Goal: Information Seeking & Learning: Check status

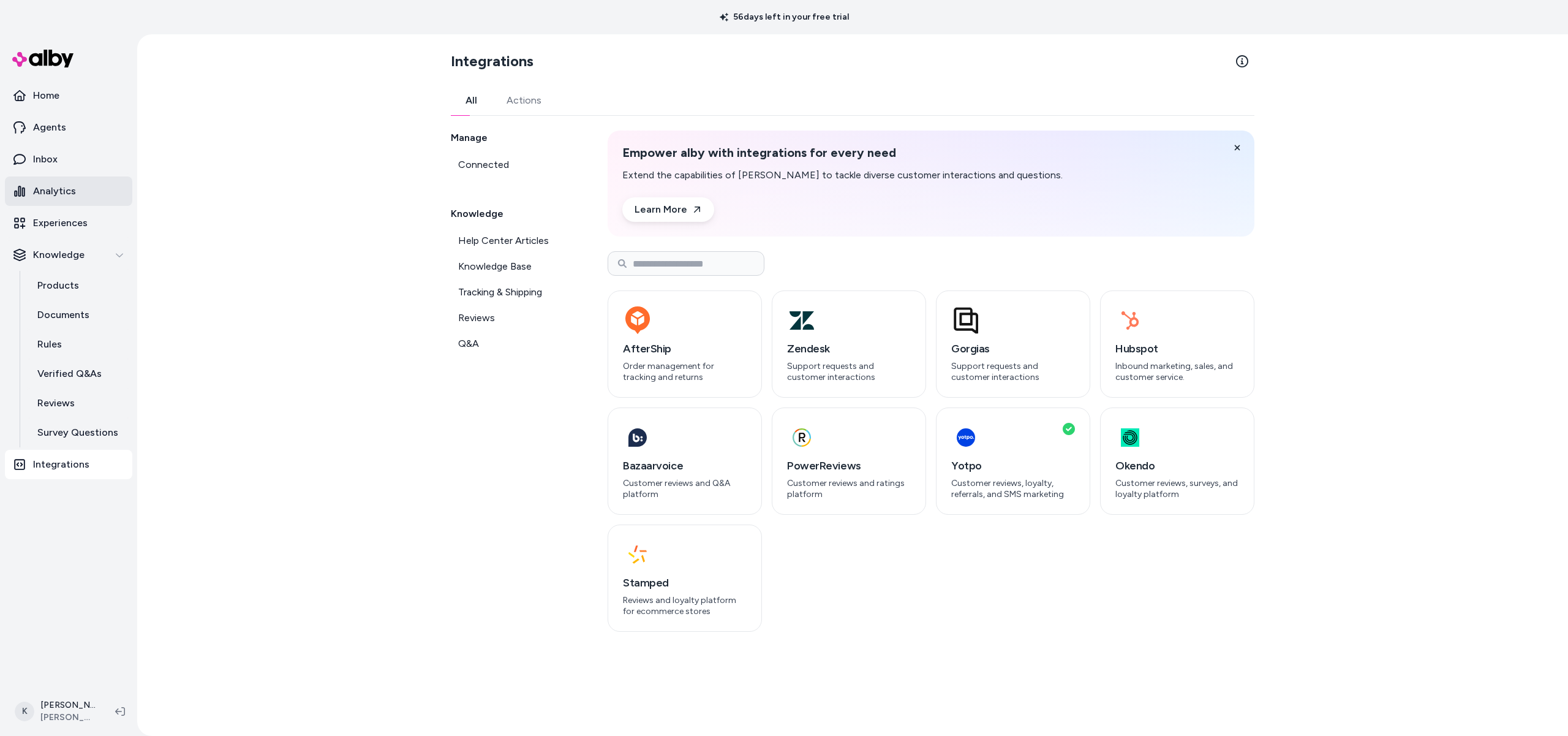
click at [56, 197] on p "Analytics" at bounding box center [55, 191] width 43 height 14
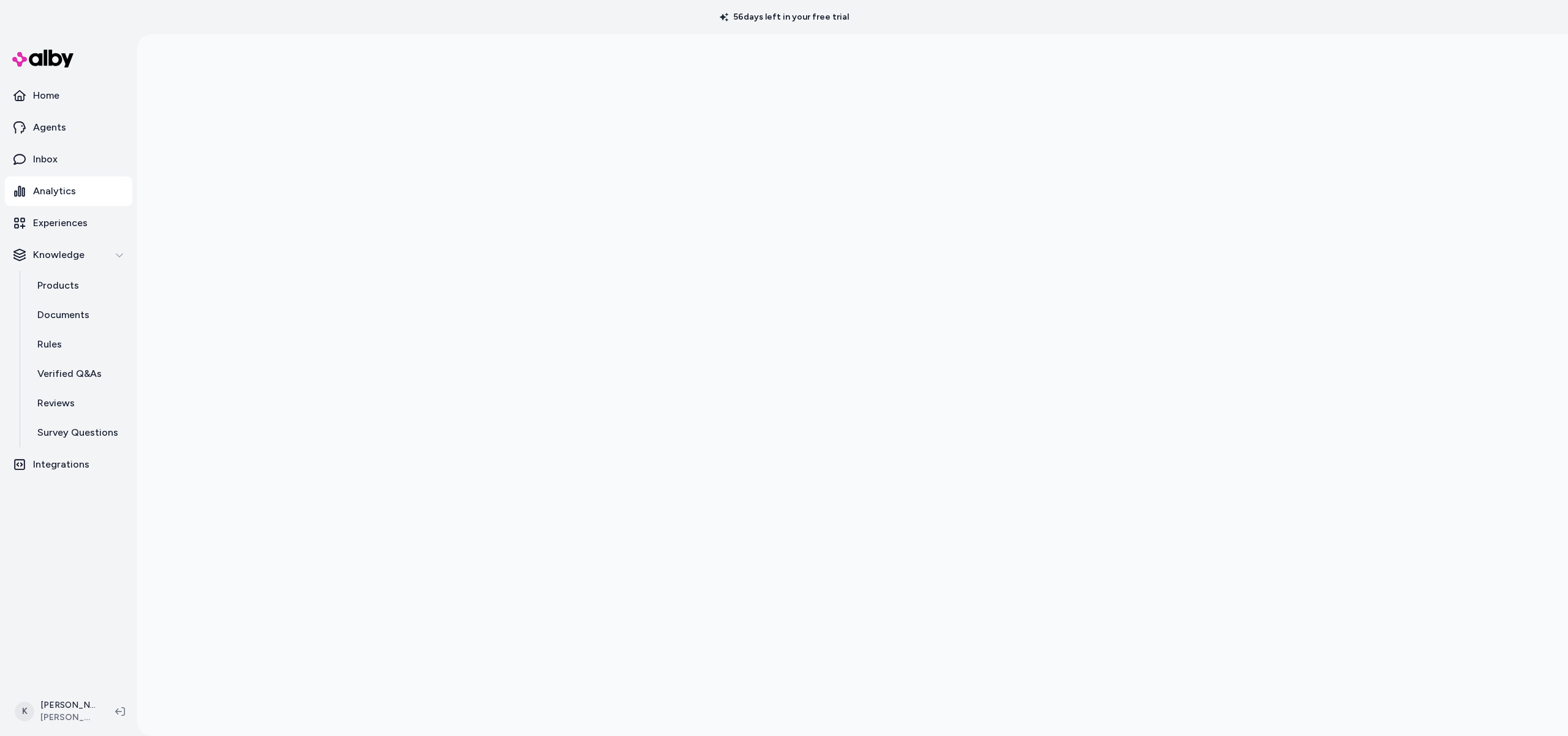
click at [38, 142] on ul "Home Agents Inbox Analytics Experiences Knowledge Products Documents Rules Veri…" at bounding box center [68, 279] width 127 height 398
click at [34, 153] on p "Inbox" at bounding box center [45, 159] width 24 height 14
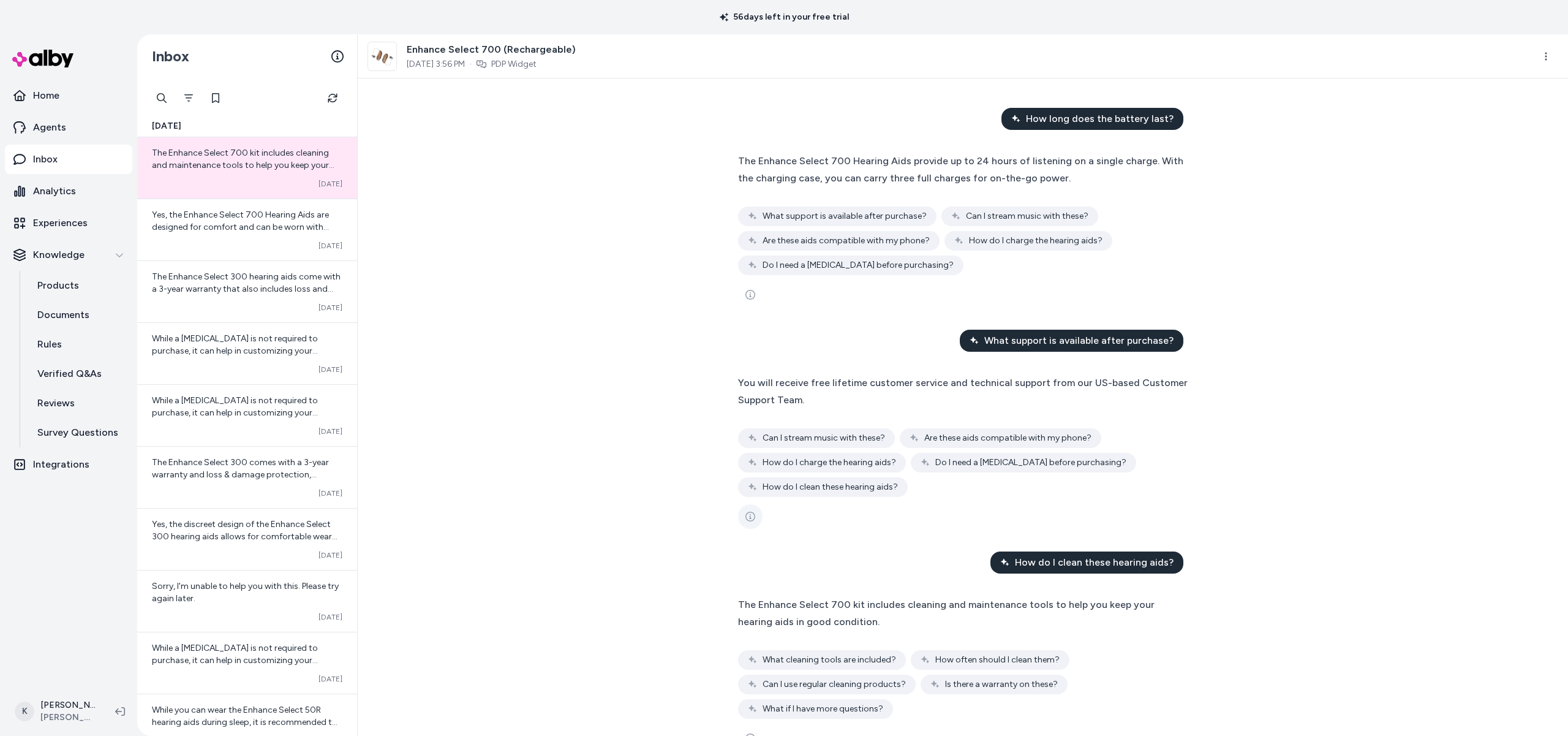
click at [746, 511] on icon "See more" at bounding box center [750, 516] width 10 height 10
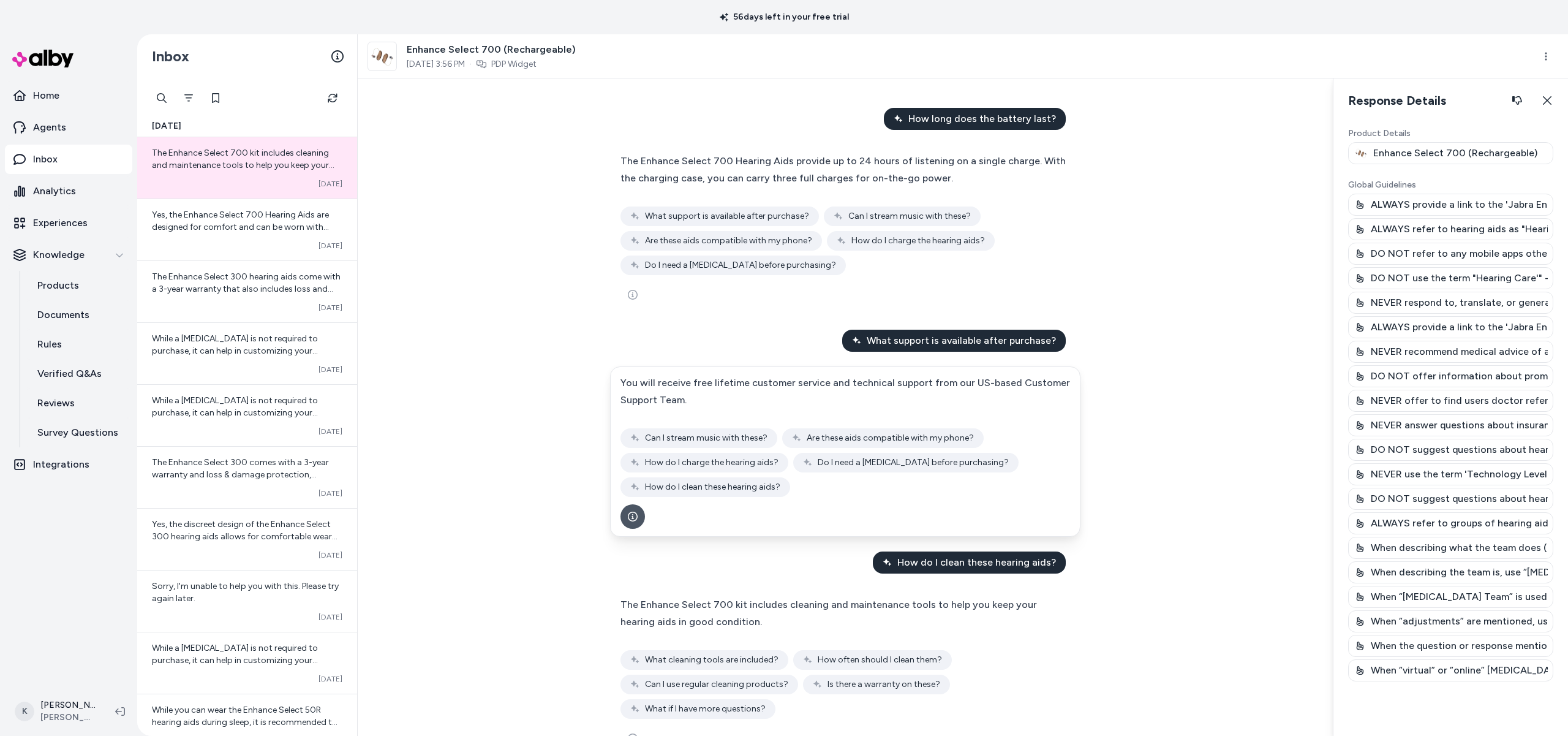
scroll to position [38, 0]
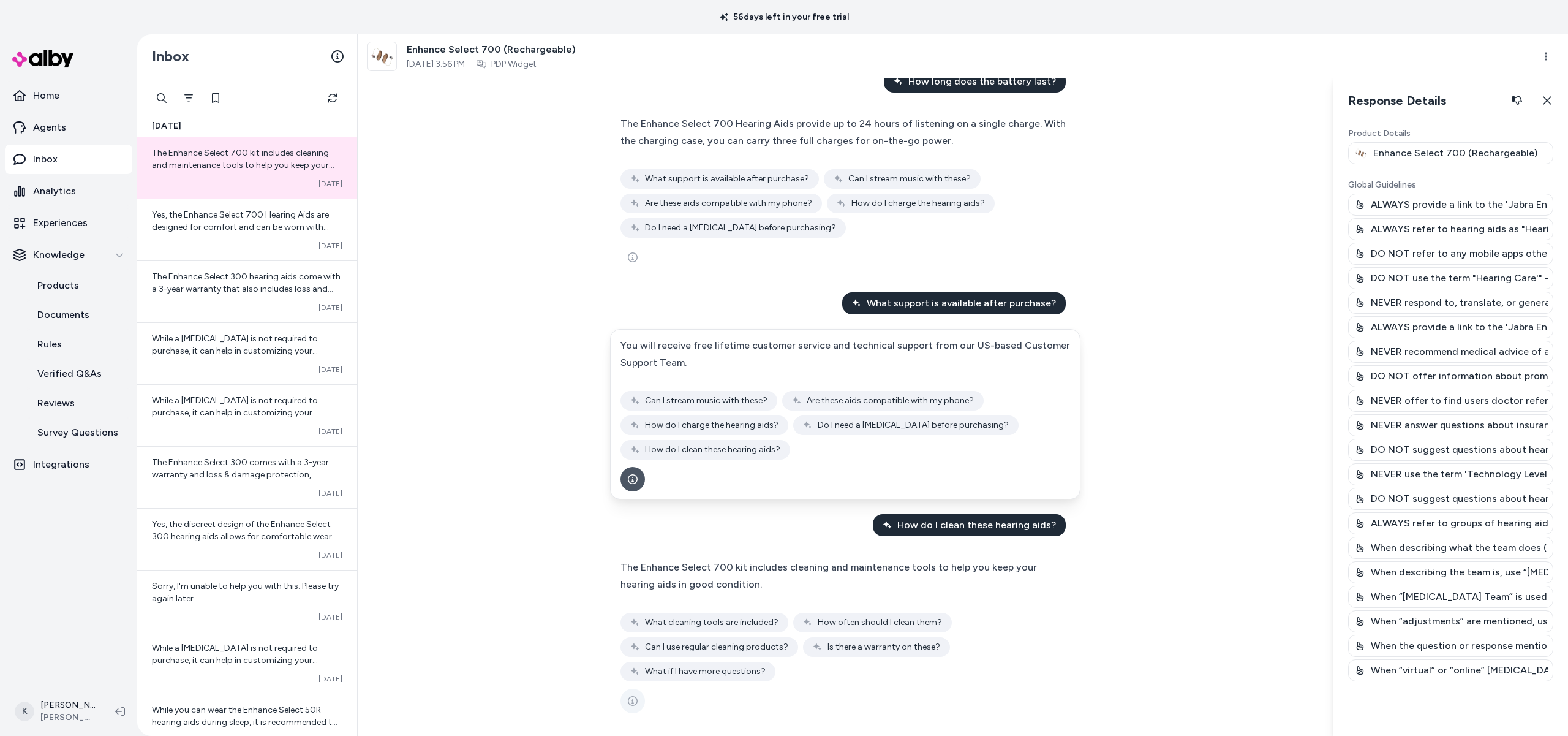
click at [629, 699] on icon "See more" at bounding box center [632, 700] width 10 height 10
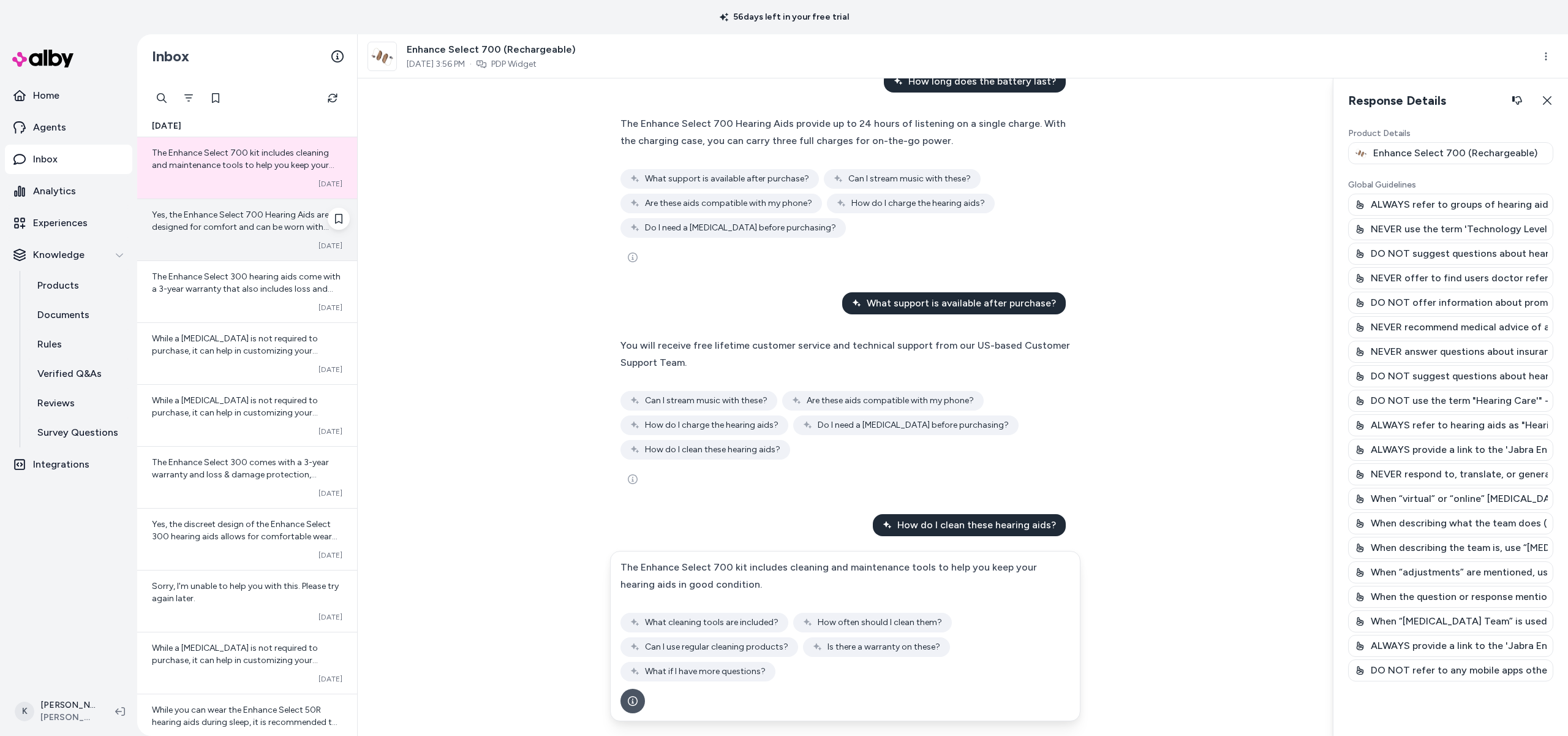
click at [290, 238] on div "Yes, the Enhance Select 700 Hearing Aids are designed for comfort and can be wo…" at bounding box center [247, 229] width 220 height 61
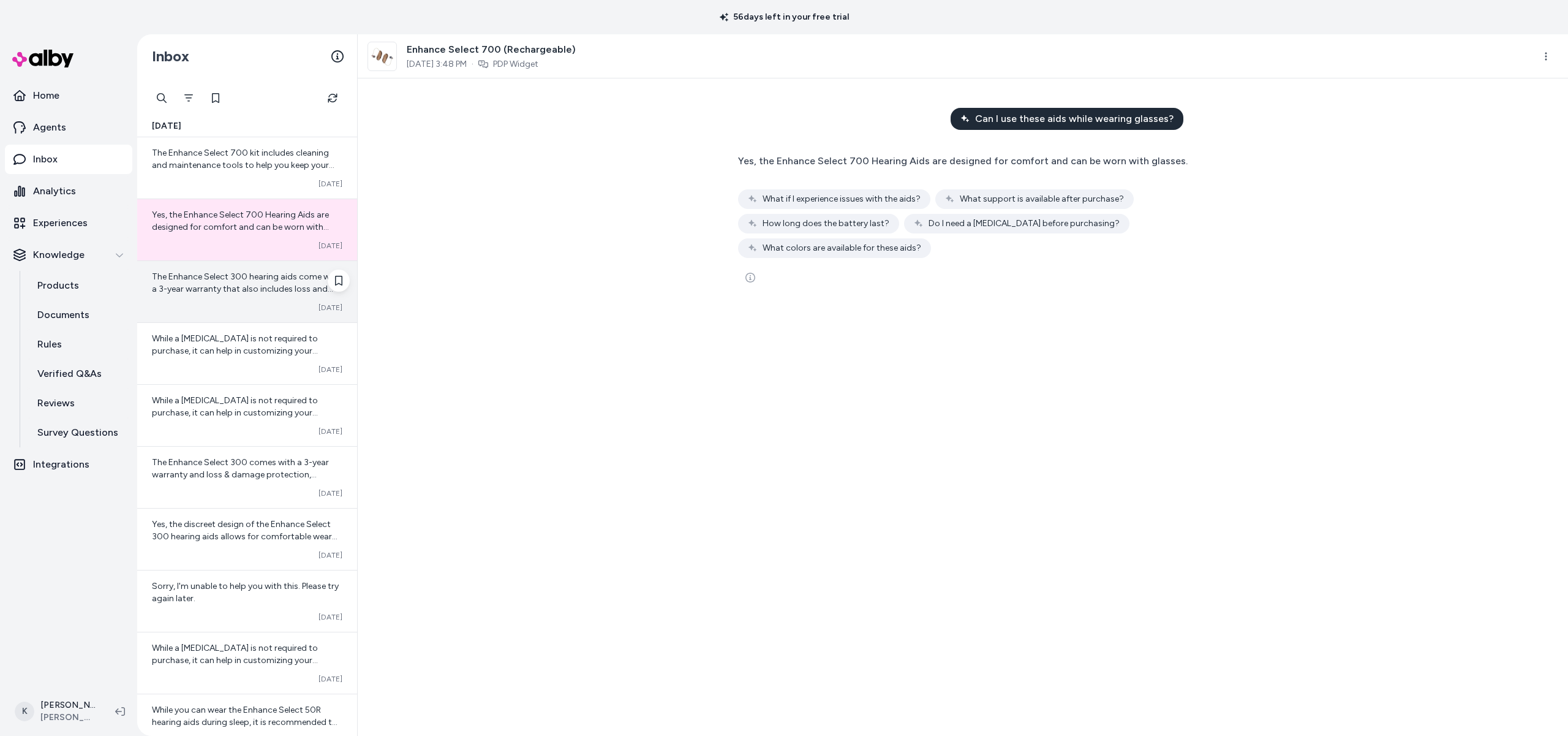
click at [267, 281] on span "The Enhance Select 300 hearing aids come with a 3-year warranty that also inclu…" at bounding box center [246, 319] width 189 height 96
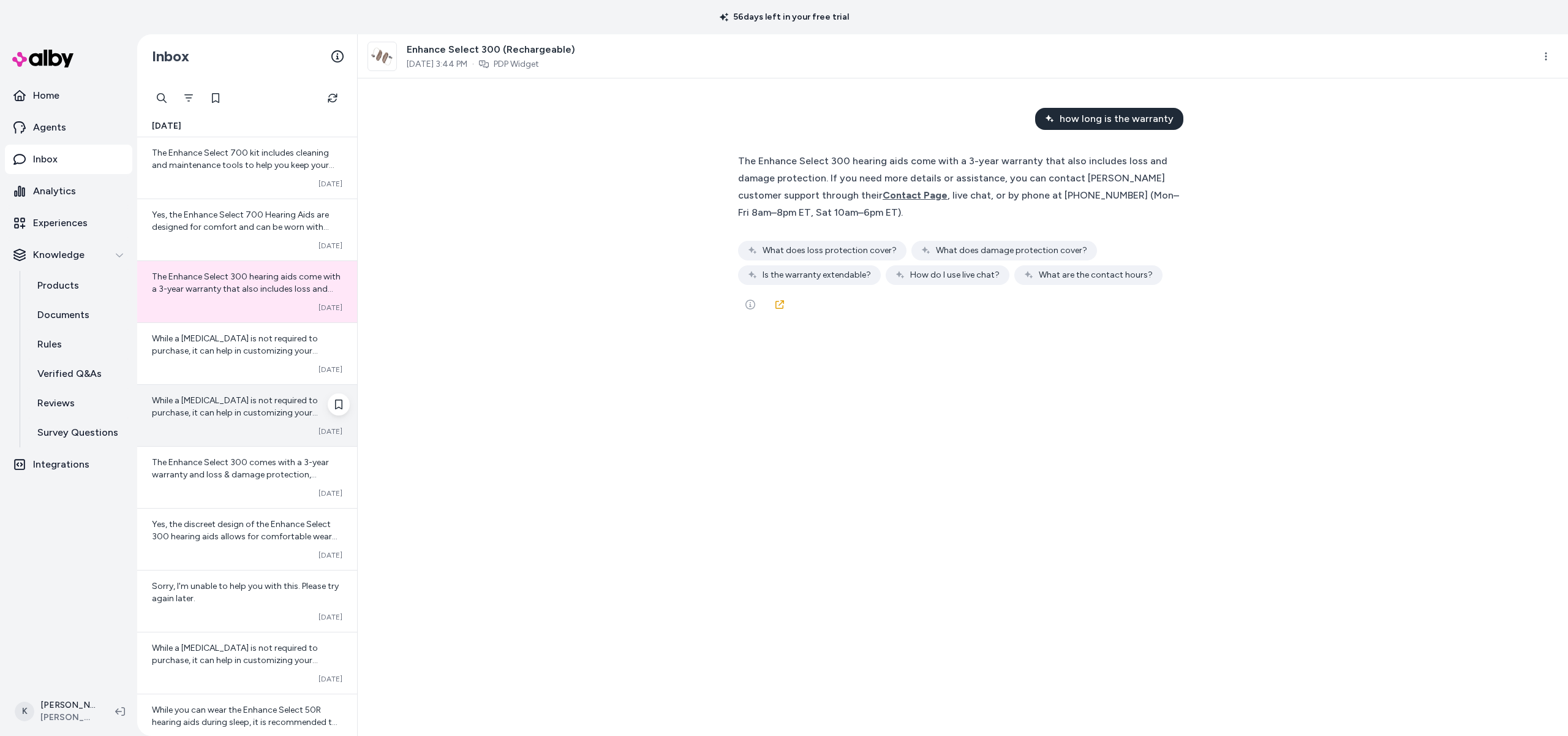
click at [231, 407] on span "While a hearing test is not required to purchase, it can help in customizing yo…" at bounding box center [235, 412] width 166 height 35
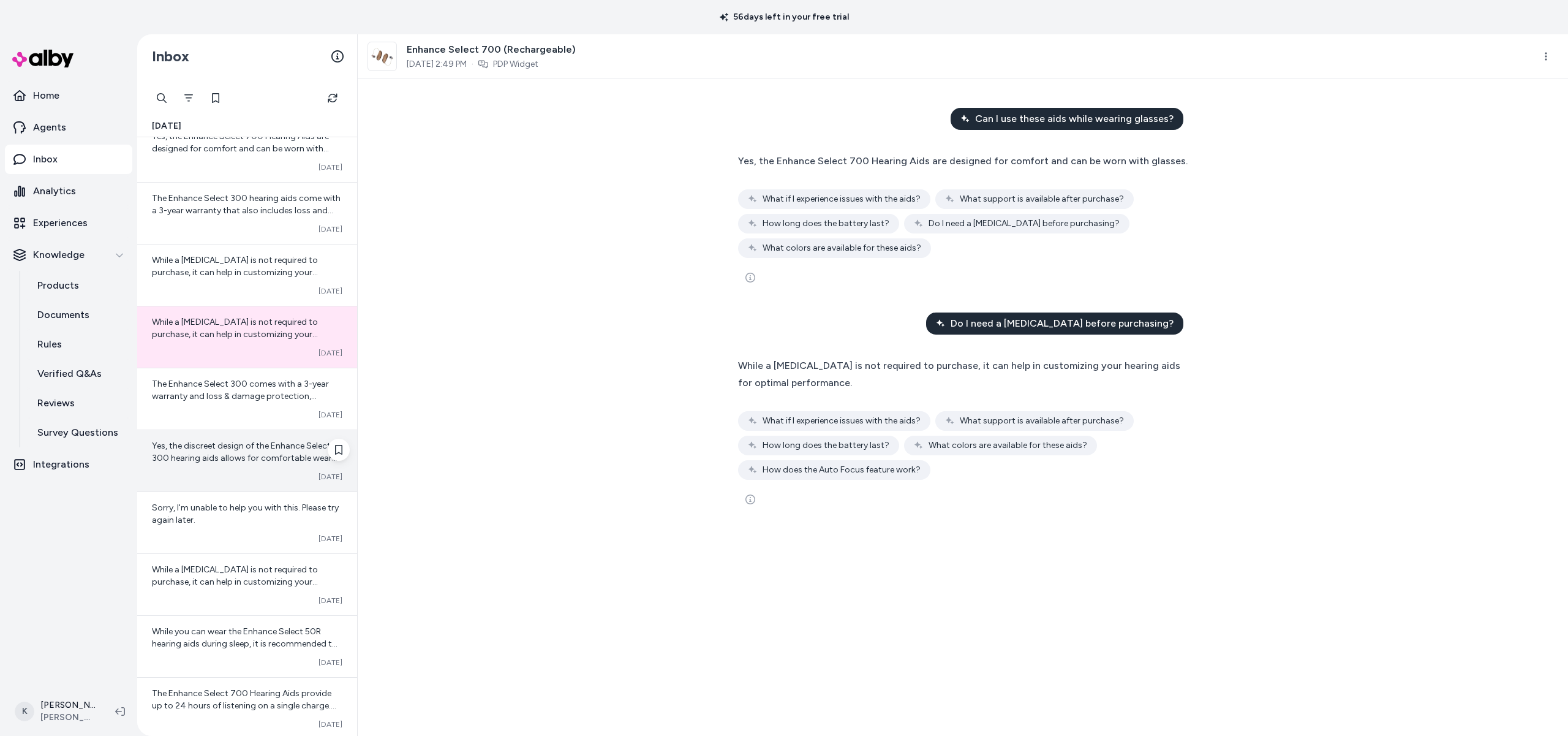
scroll to position [107, 0]
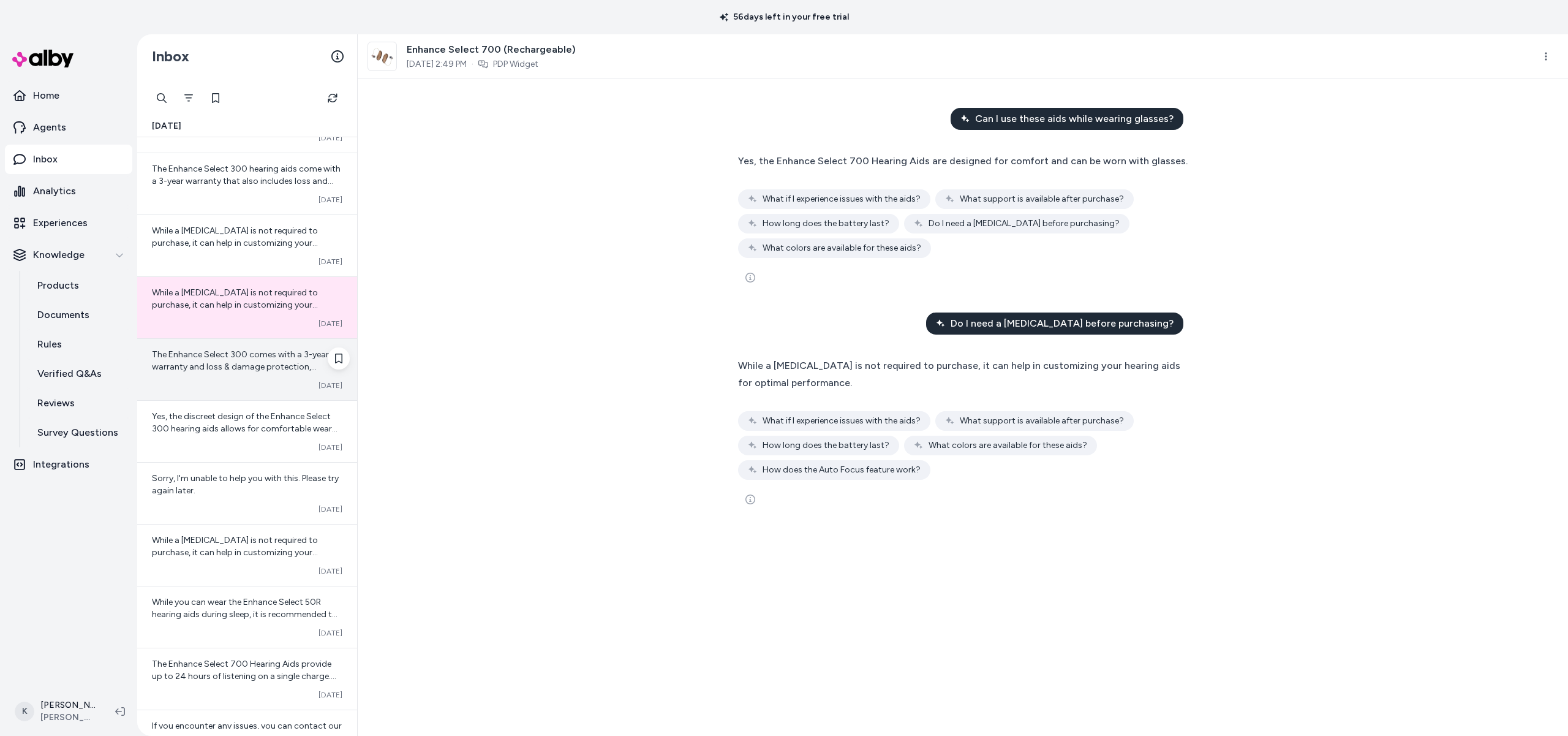
click at [233, 384] on div "Converted Oct 06" at bounding box center [247, 385] width 191 height 10
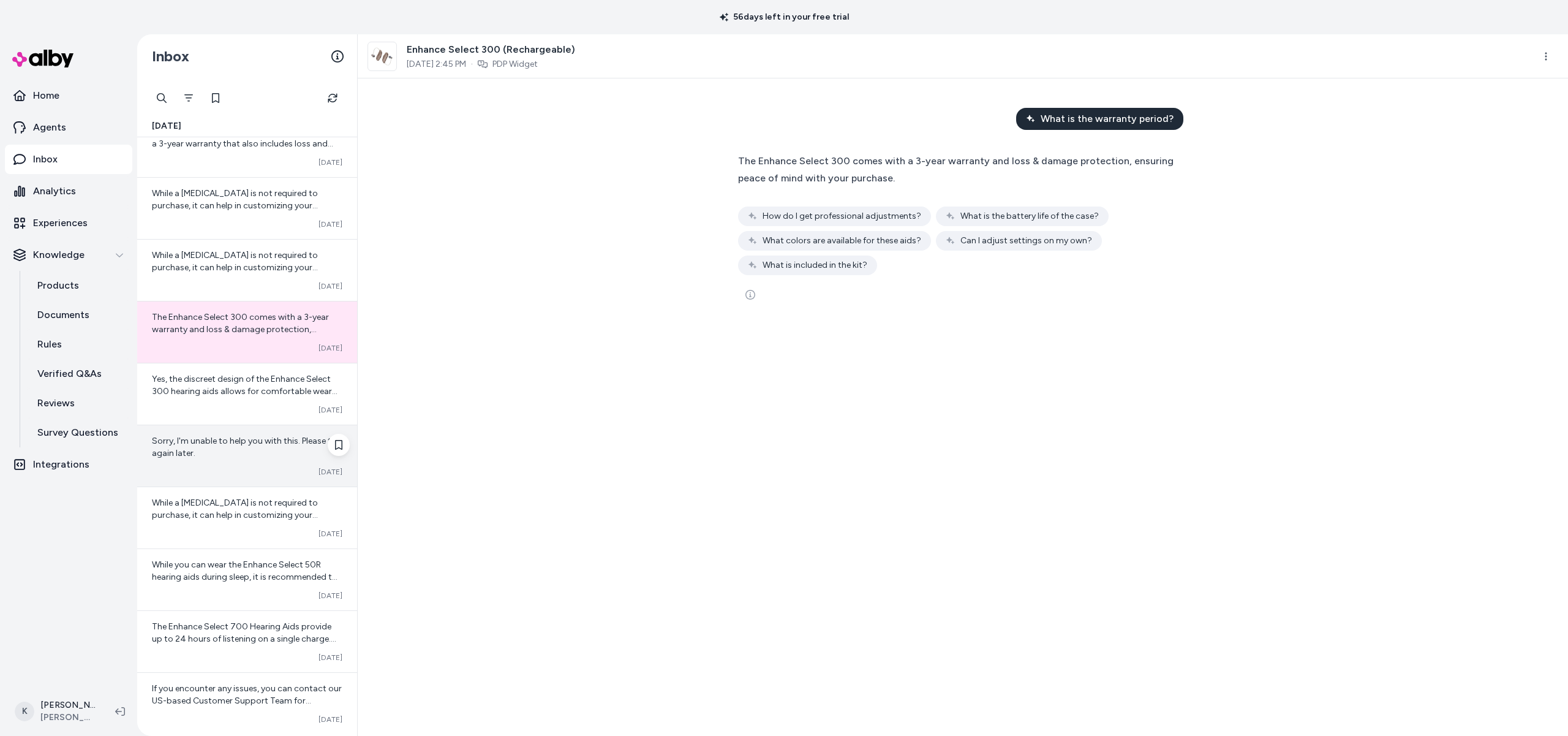
scroll to position [227, 0]
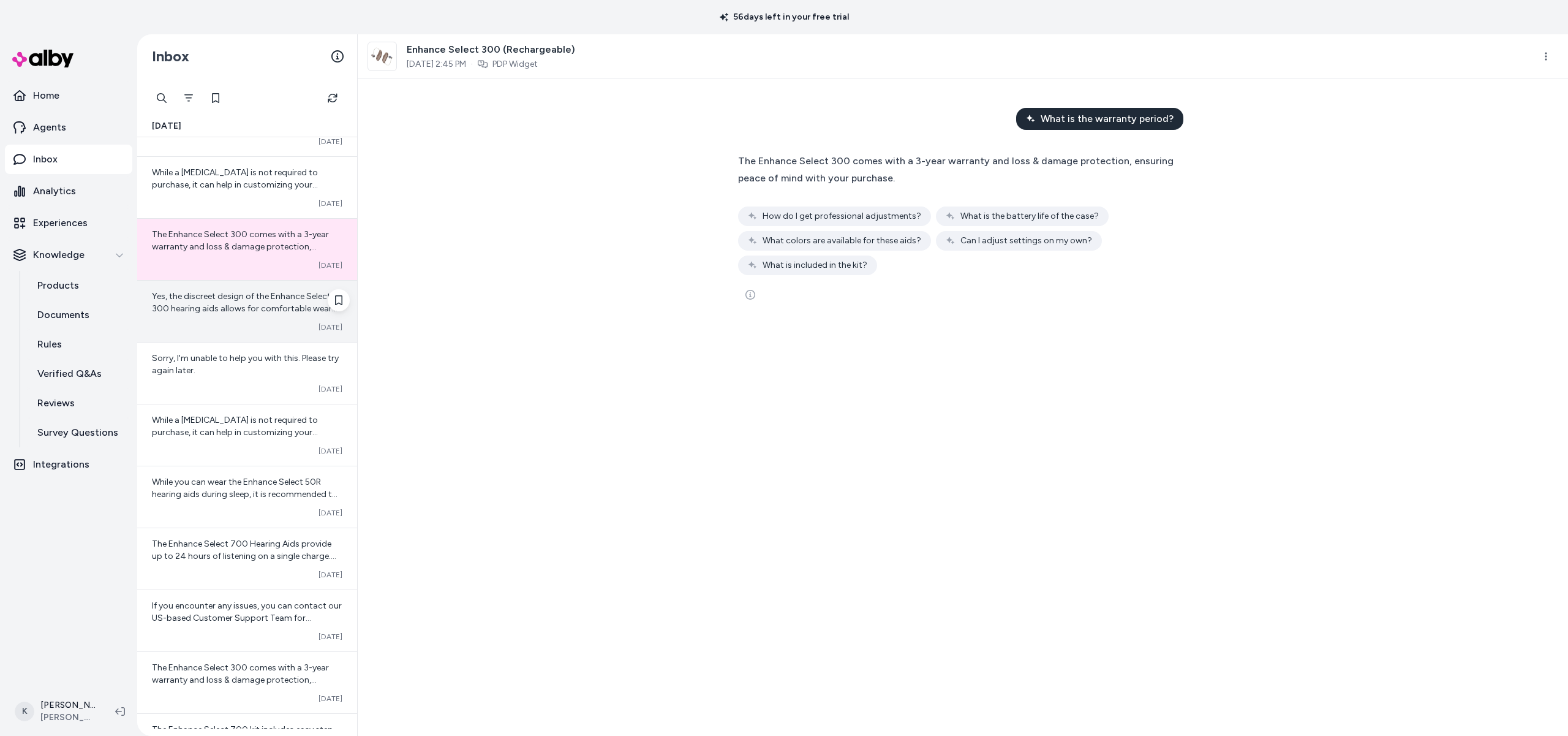
click at [236, 307] on span "Yes, the discreet design of the Enhance Select 300 hearing aids allows for comf…" at bounding box center [244, 308] width 185 height 35
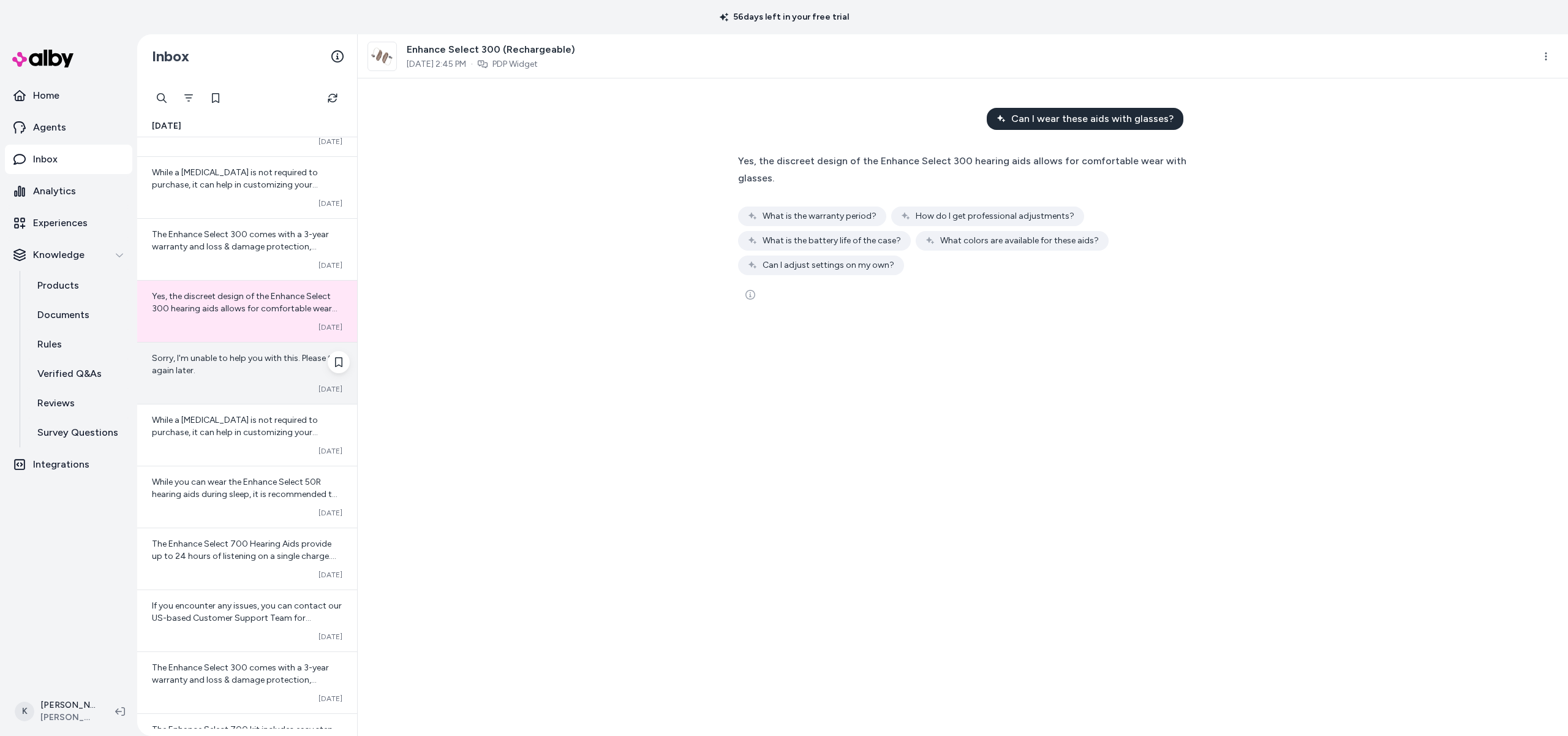
click at [234, 375] on div "Sorry, I'm unable to help you with this. Please try again later." at bounding box center [247, 364] width 191 height 24
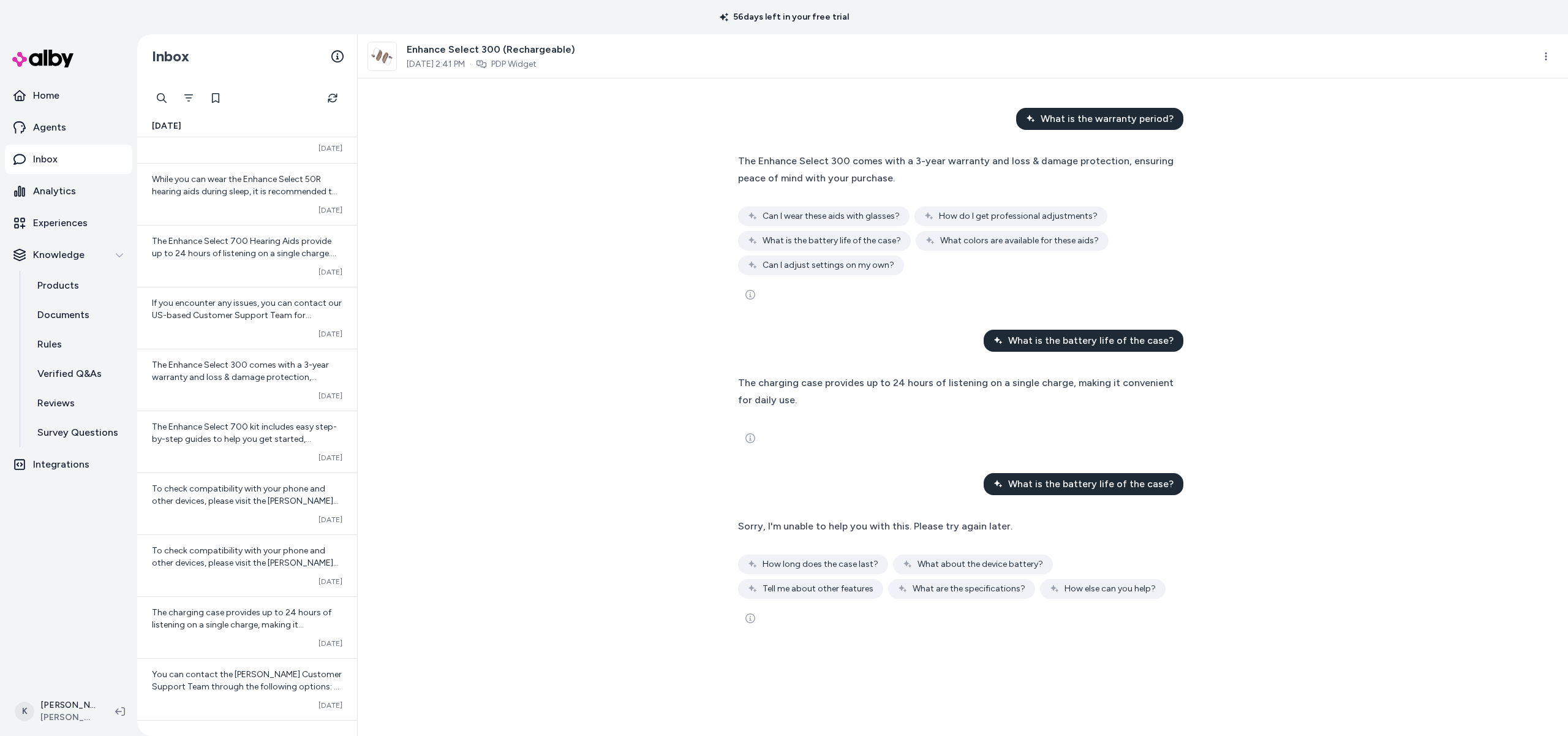
scroll to position [744, 0]
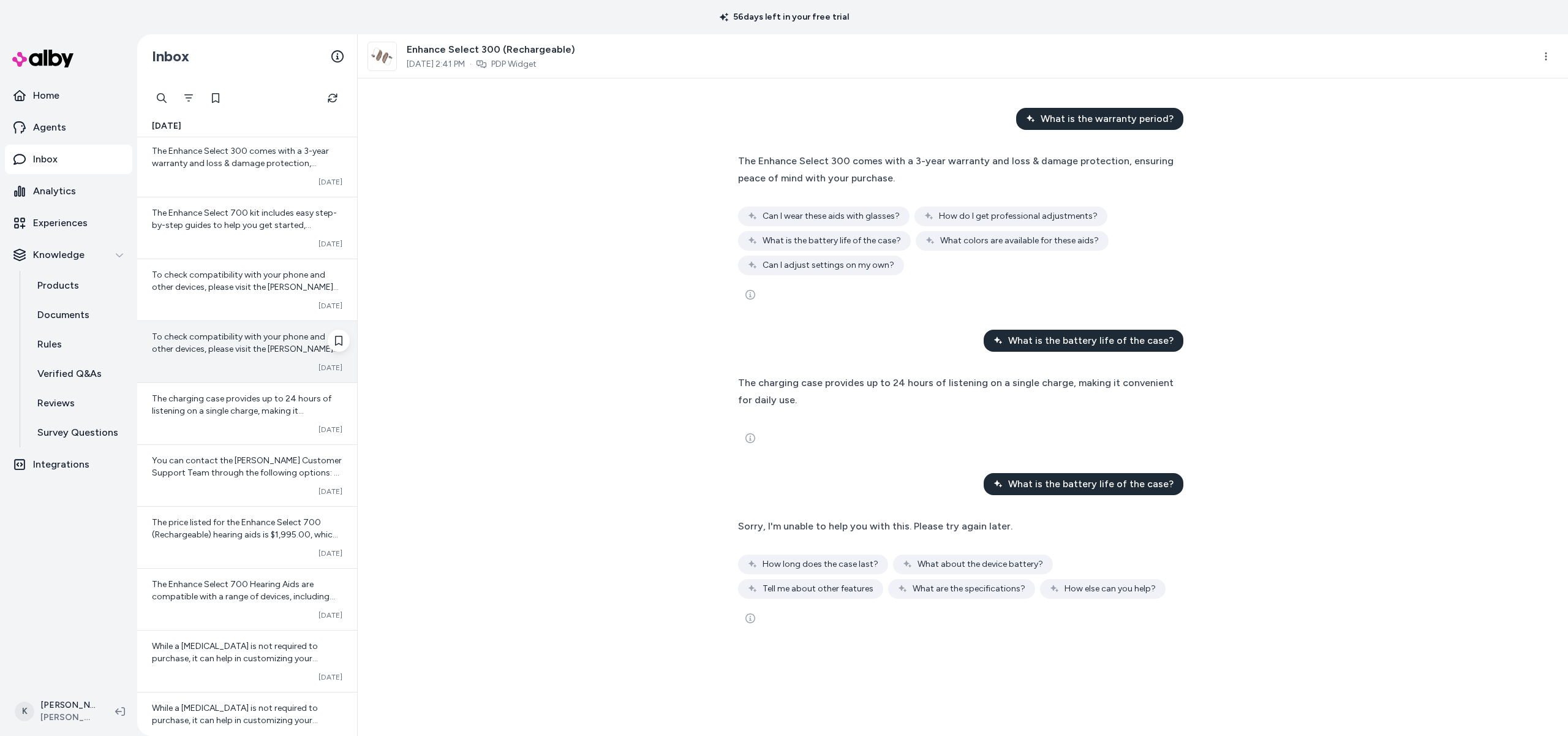
click at [237, 329] on div "To check compatibility with your phone and other devices, please visit the Jabr…" at bounding box center [247, 351] width 220 height 61
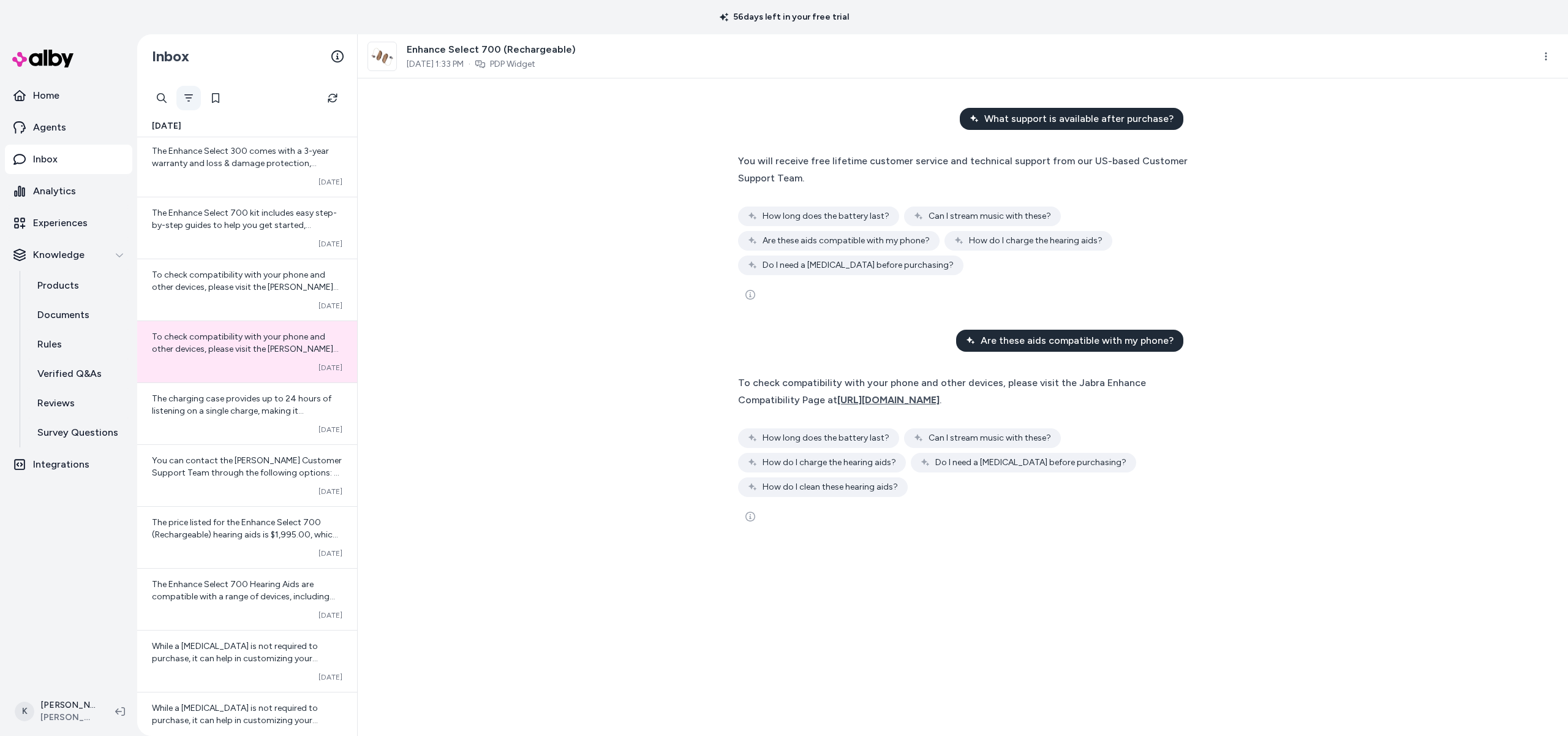
click at [189, 100] on icon "Filter" at bounding box center [189, 98] width 9 height 7
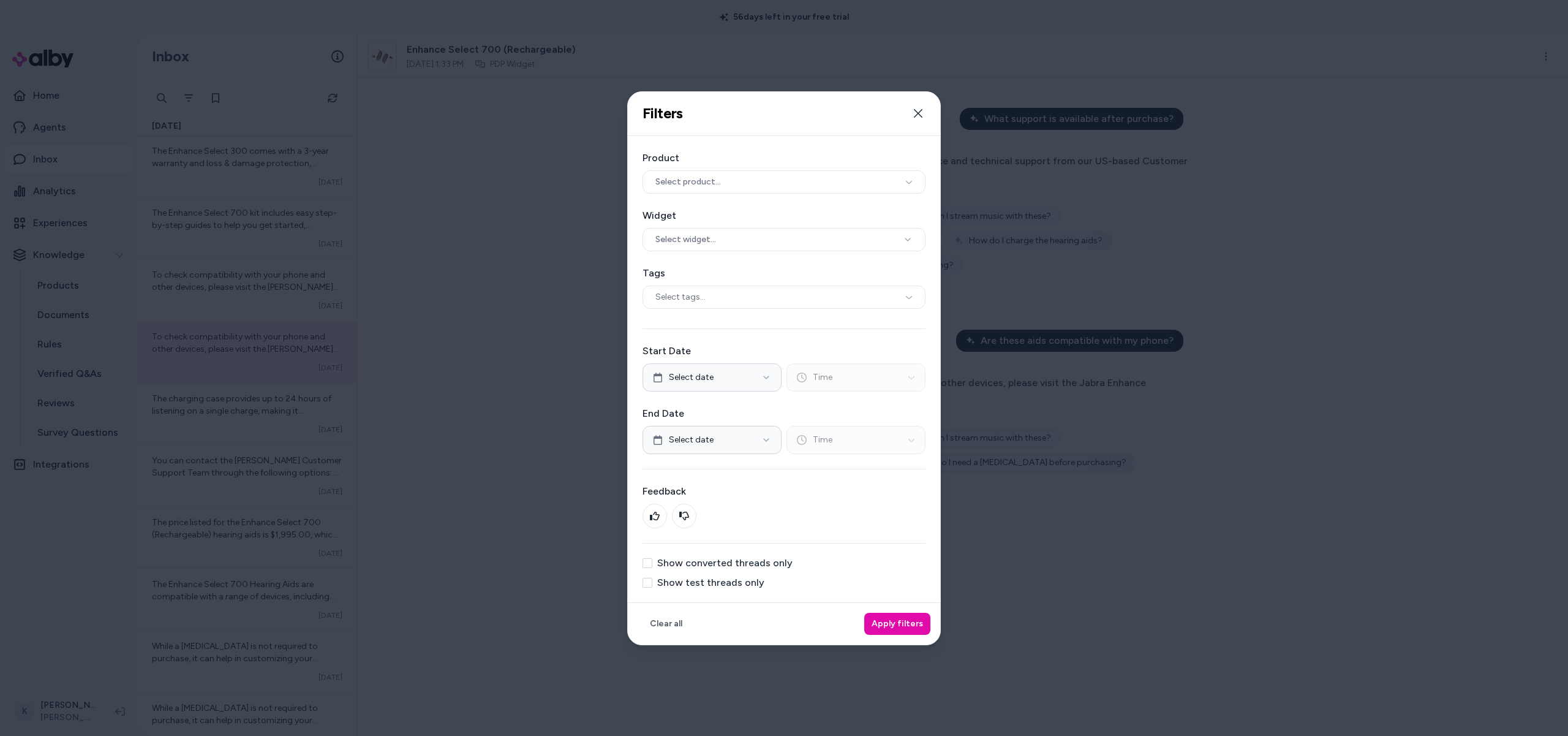
click at [728, 561] on label "Show converted threads only" at bounding box center [724, 562] width 135 height 10
click at [652, 561] on button "Show converted threads only" at bounding box center [647, 562] width 10 height 10
click at [913, 631] on button "Apply filters" at bounding box center [897, 623] width 66 height 22
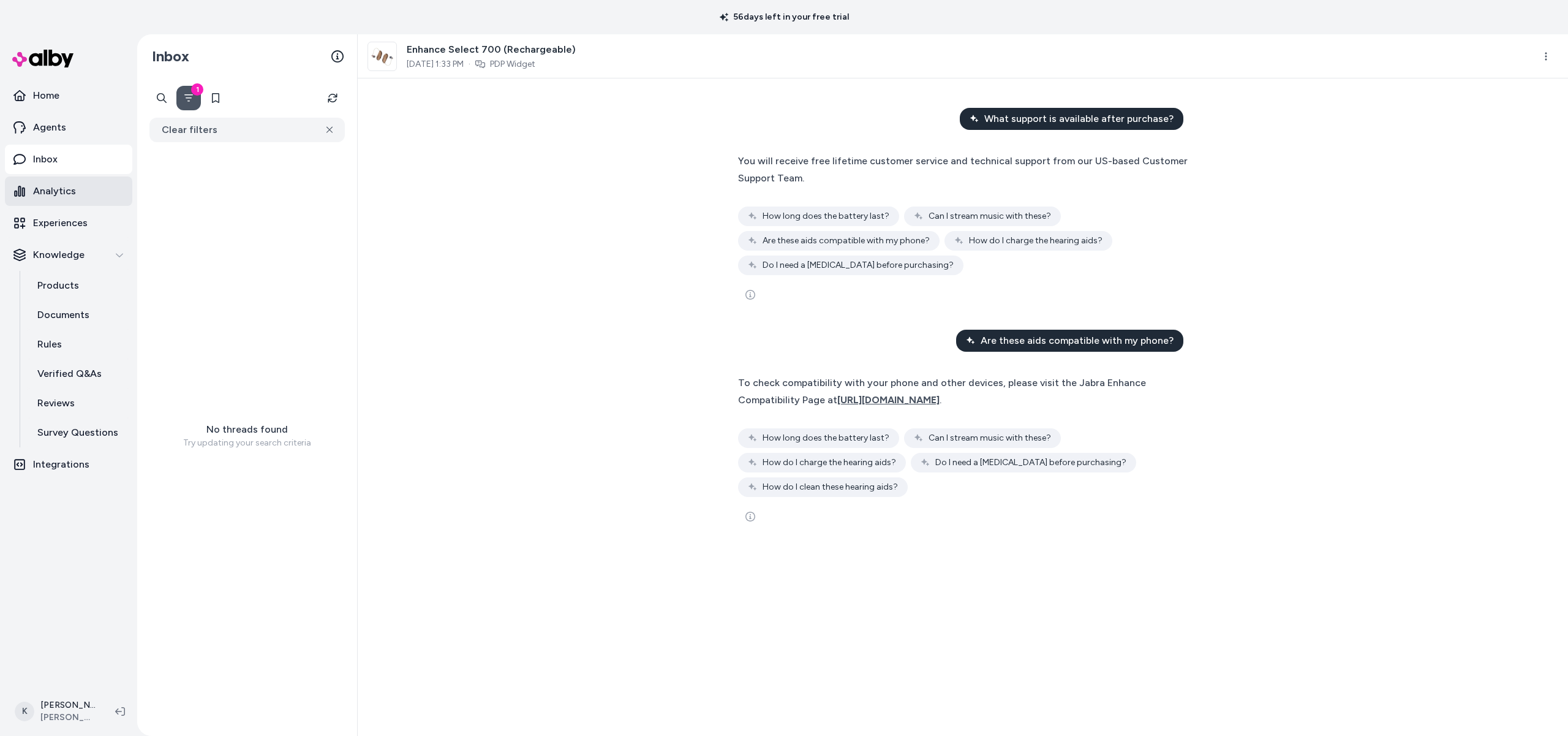
click at [43, 195] on p "Analytics" at bounding box center [55, 191] width 43 height 14
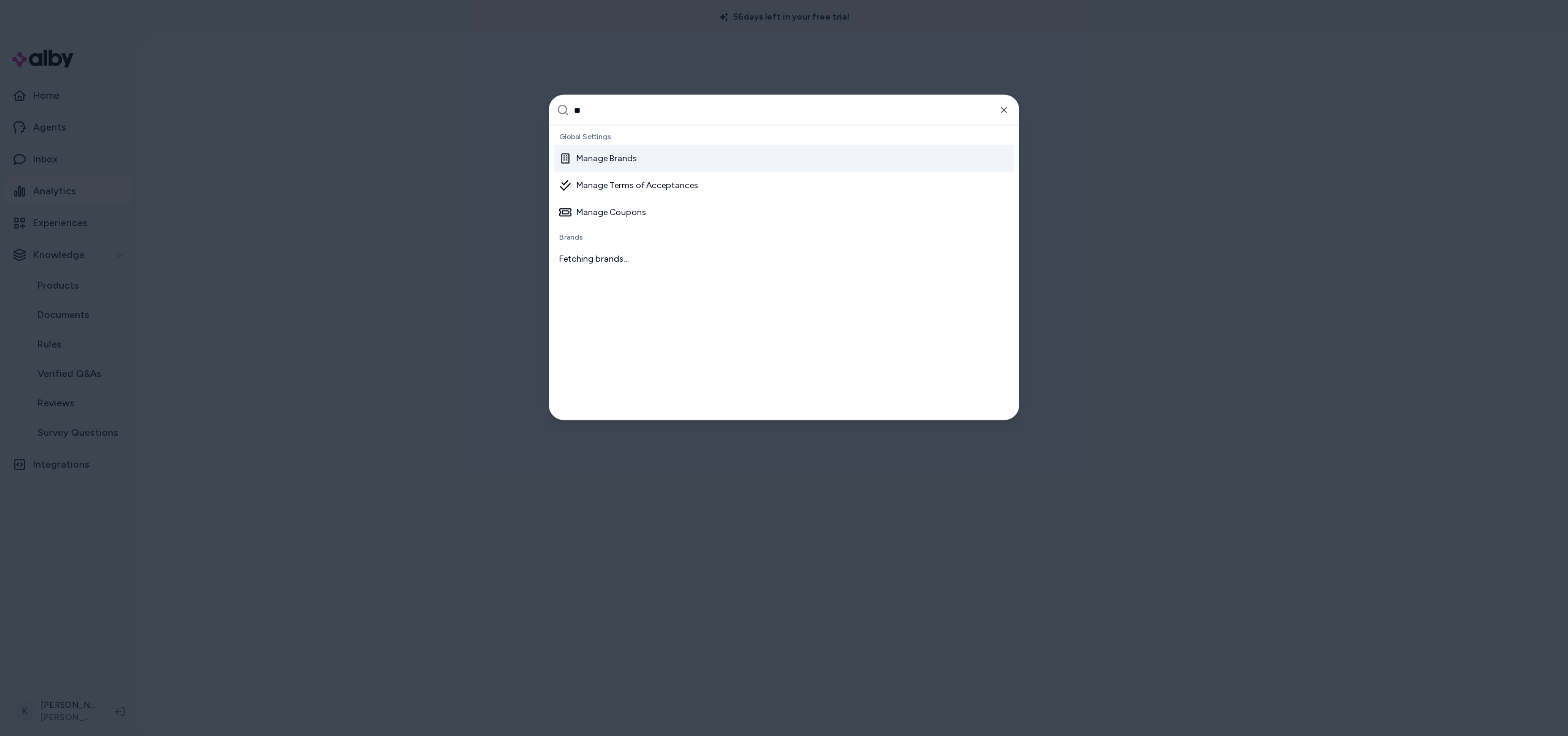
type input "***"
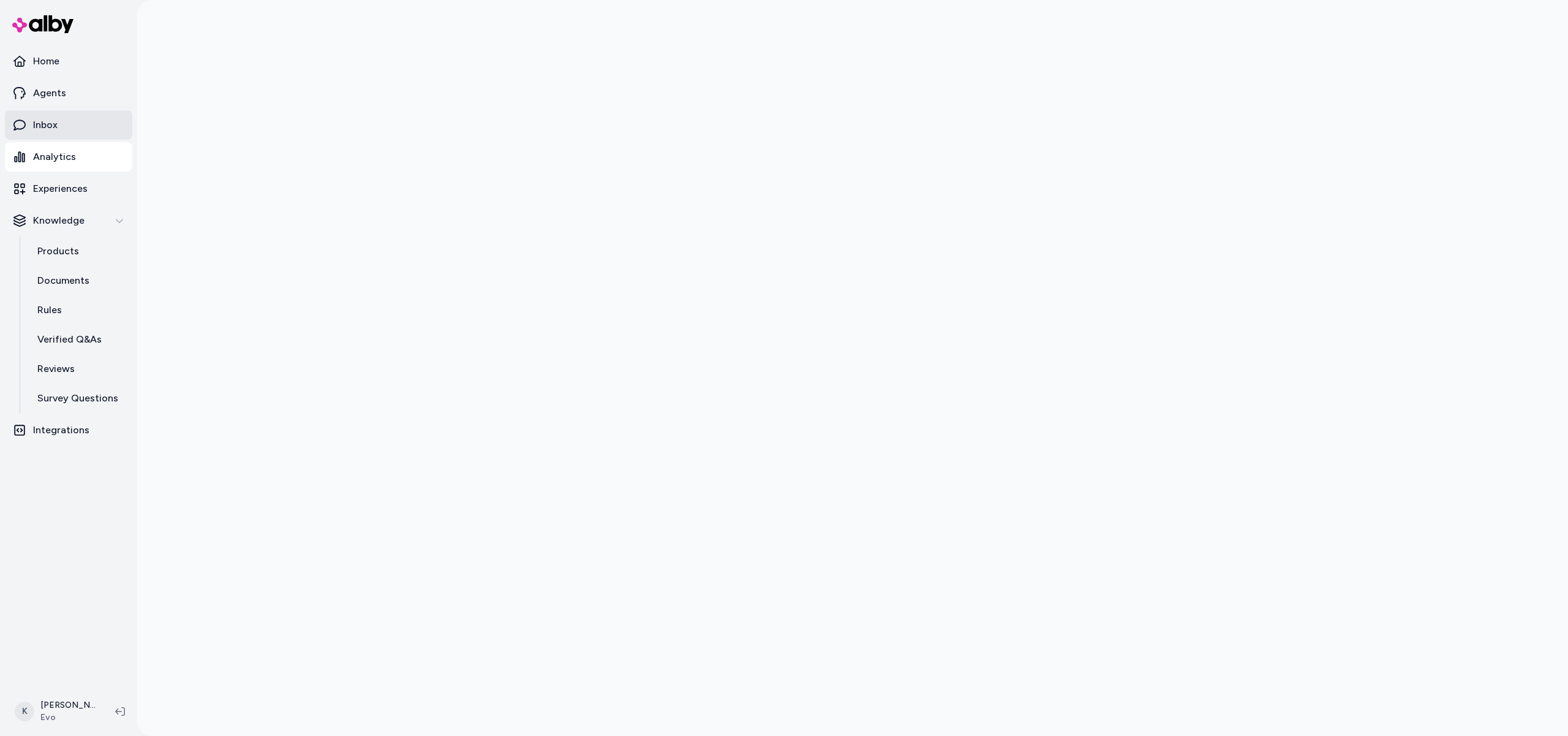
click at [46, 129] on p "Inbox" at bounding box center [45, 124] width 24 height 14
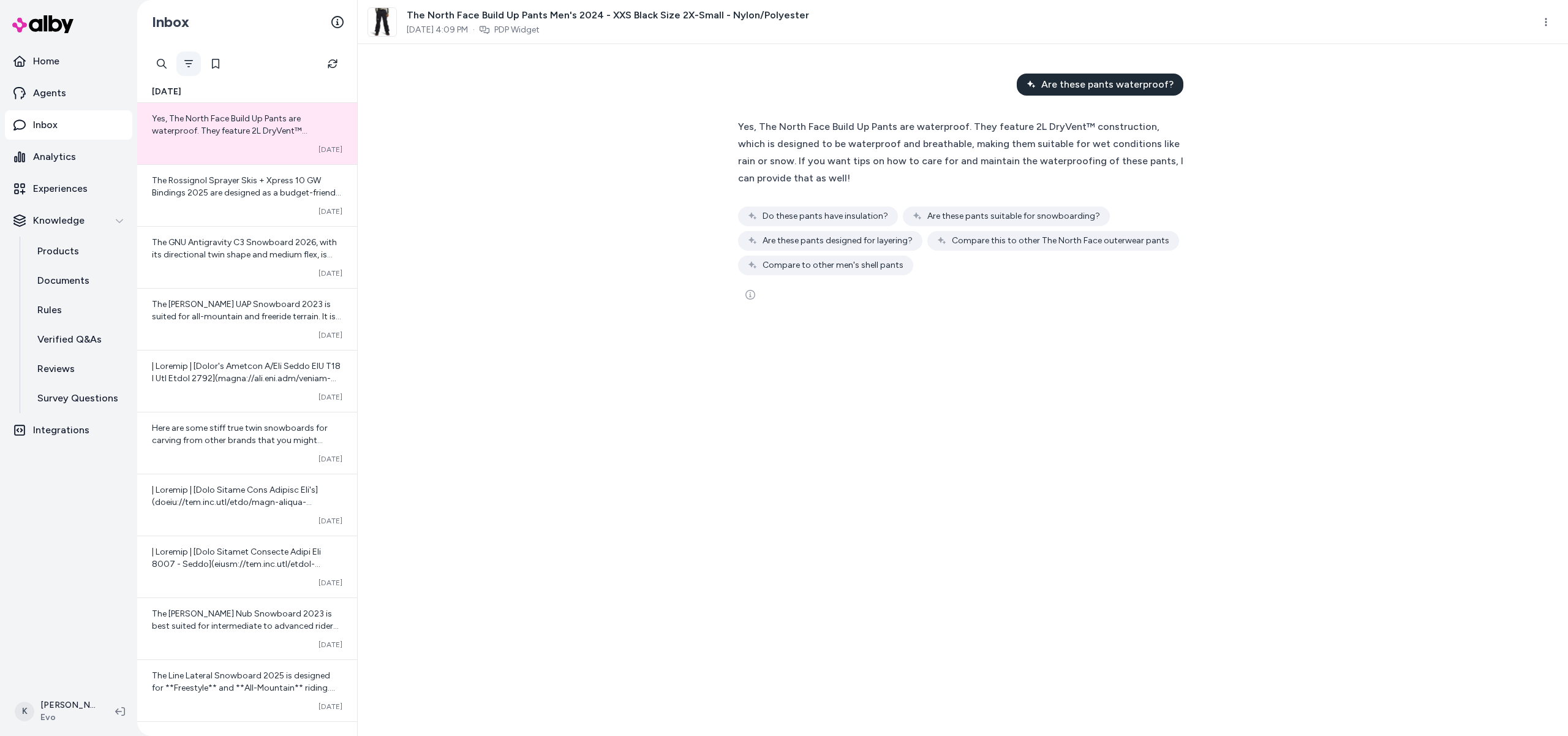
click at [193, 68] on button "Filter" at bounding box center [188, 63] width 24 height 24
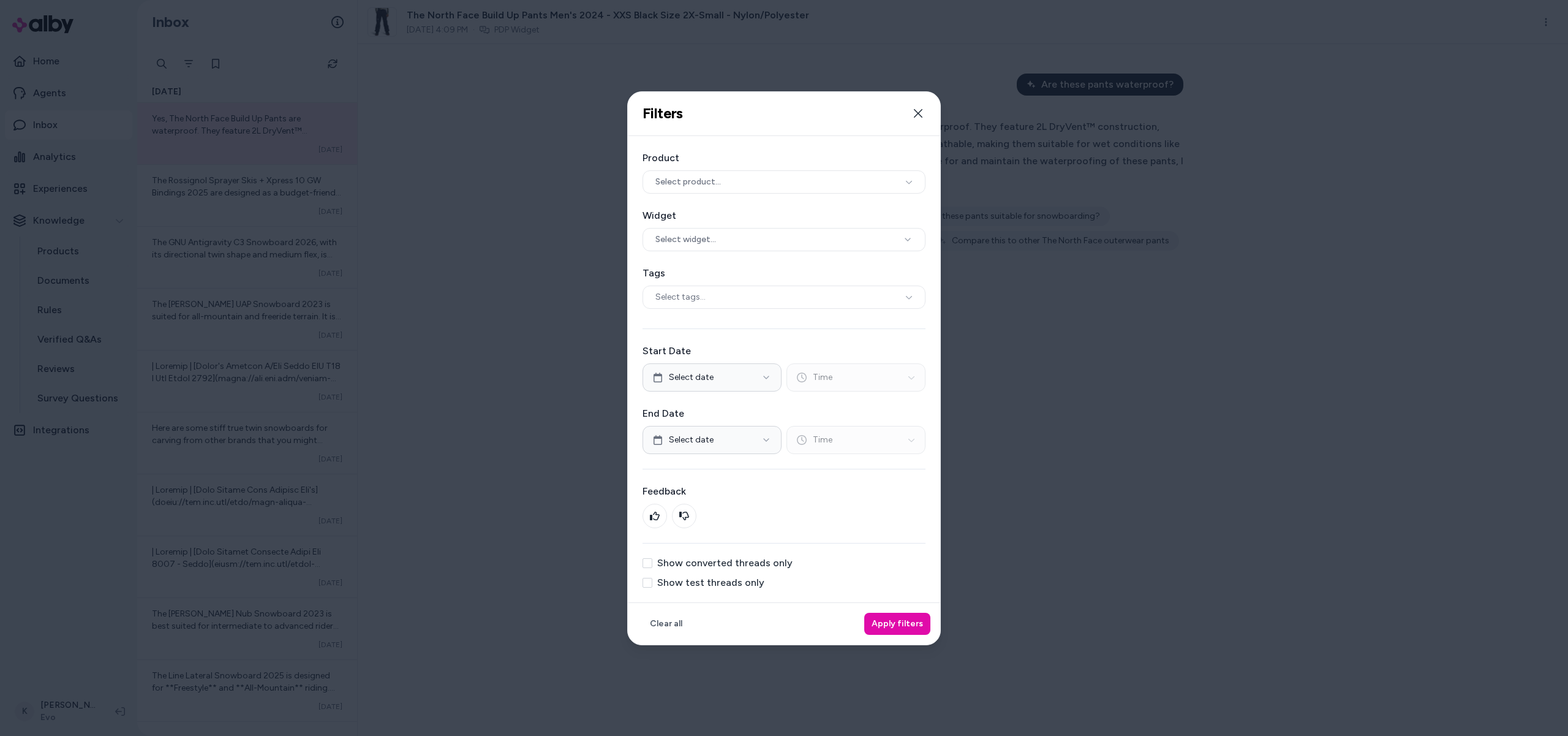
click at [727, 567] on label "Show converted threads only" at bounding box center [724, 562] width 135 height 10
click at [652, 567] on button "Show converted threads only" at bounding box center [647, 562] width 10 height 10
click at [906, 625] on button "Apply filters" at bounding box center [897, 623] width 66 height 22
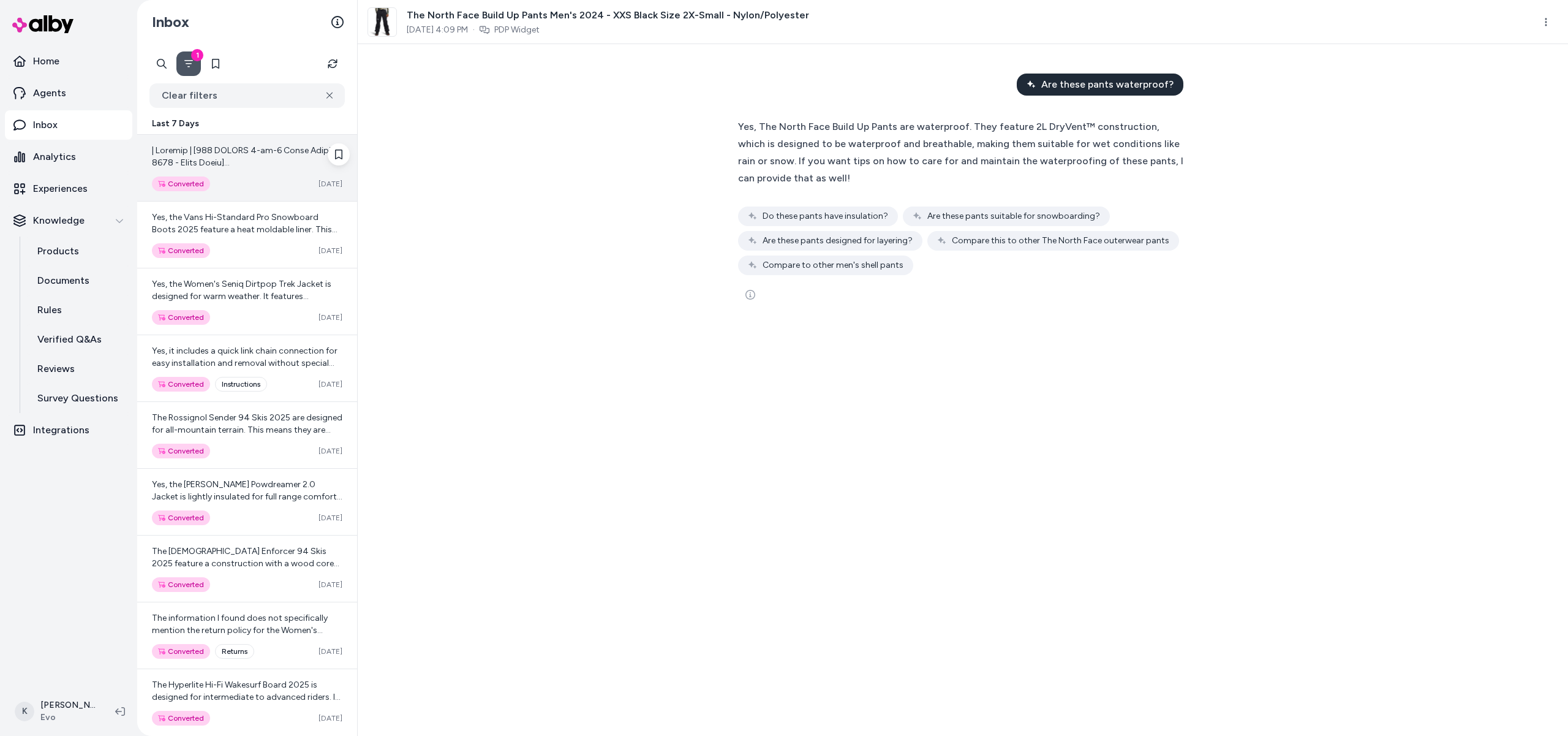
click at [267, 168] on div at bounding box center [247, 156] width 191 height 24
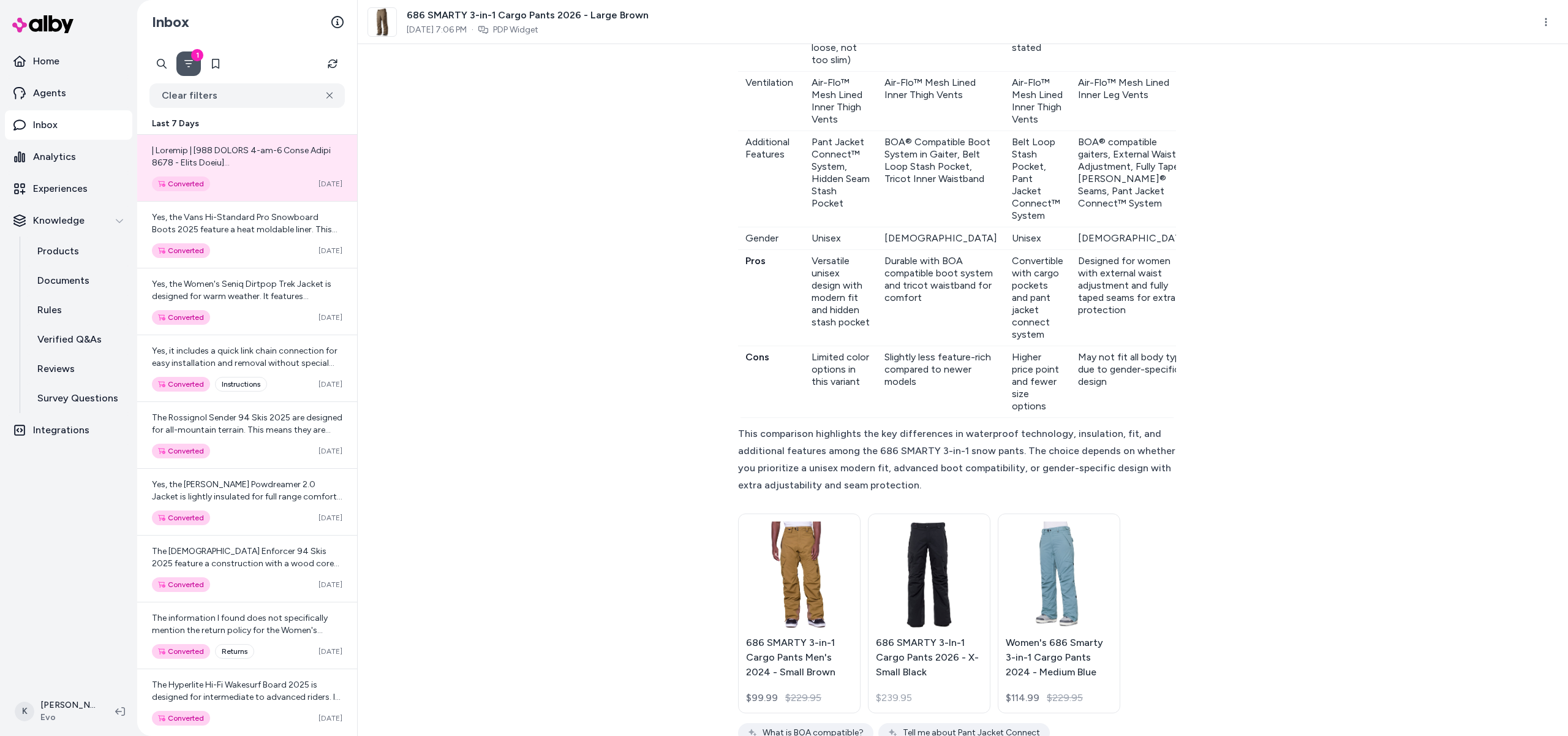
scroll to position [858, 0]
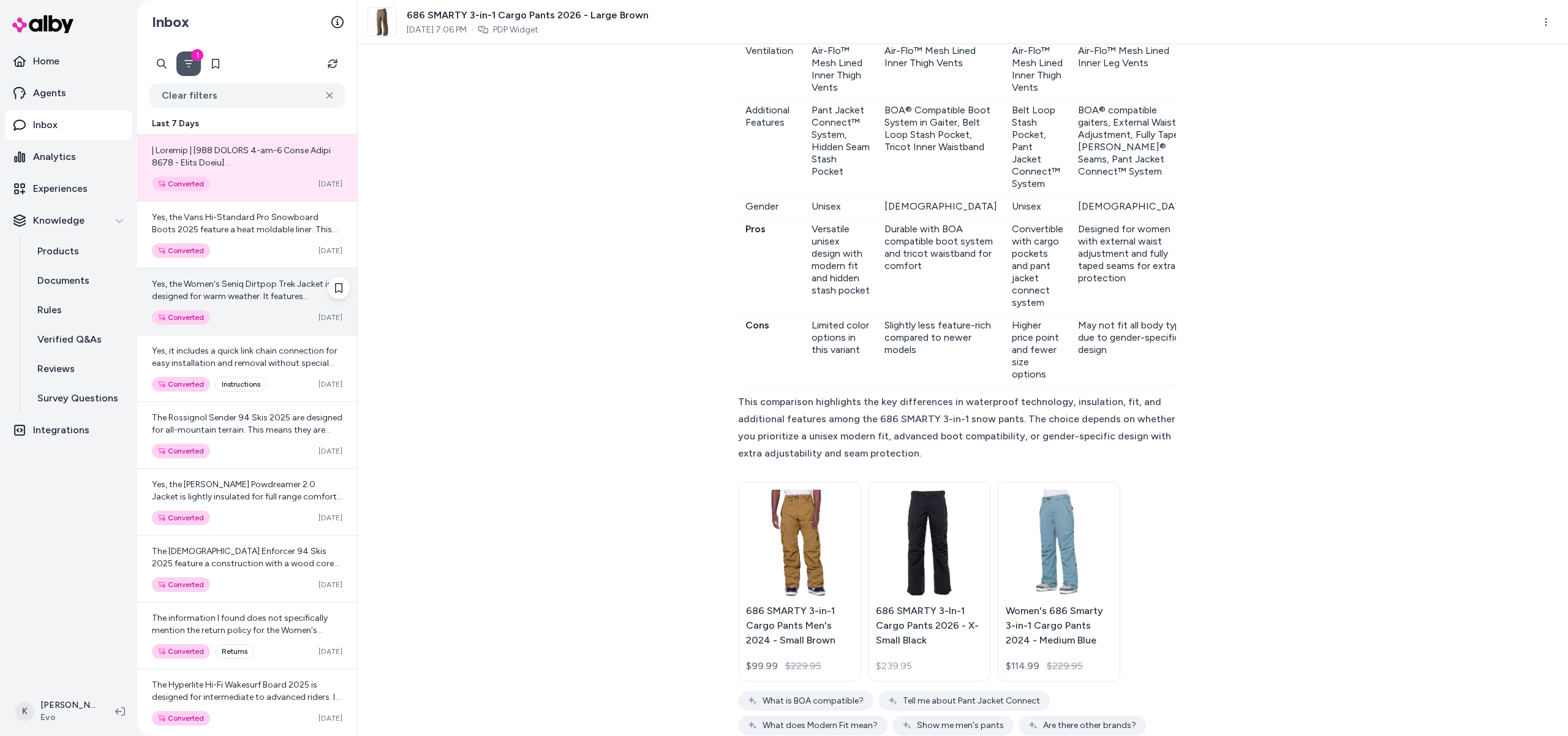
click at [278, 275] on div "Yes, the Women's Seniq Dirtpop Trek Jacket is designed for warm weather. It fea…" at bounding box center [247, 302] width 220 height 66
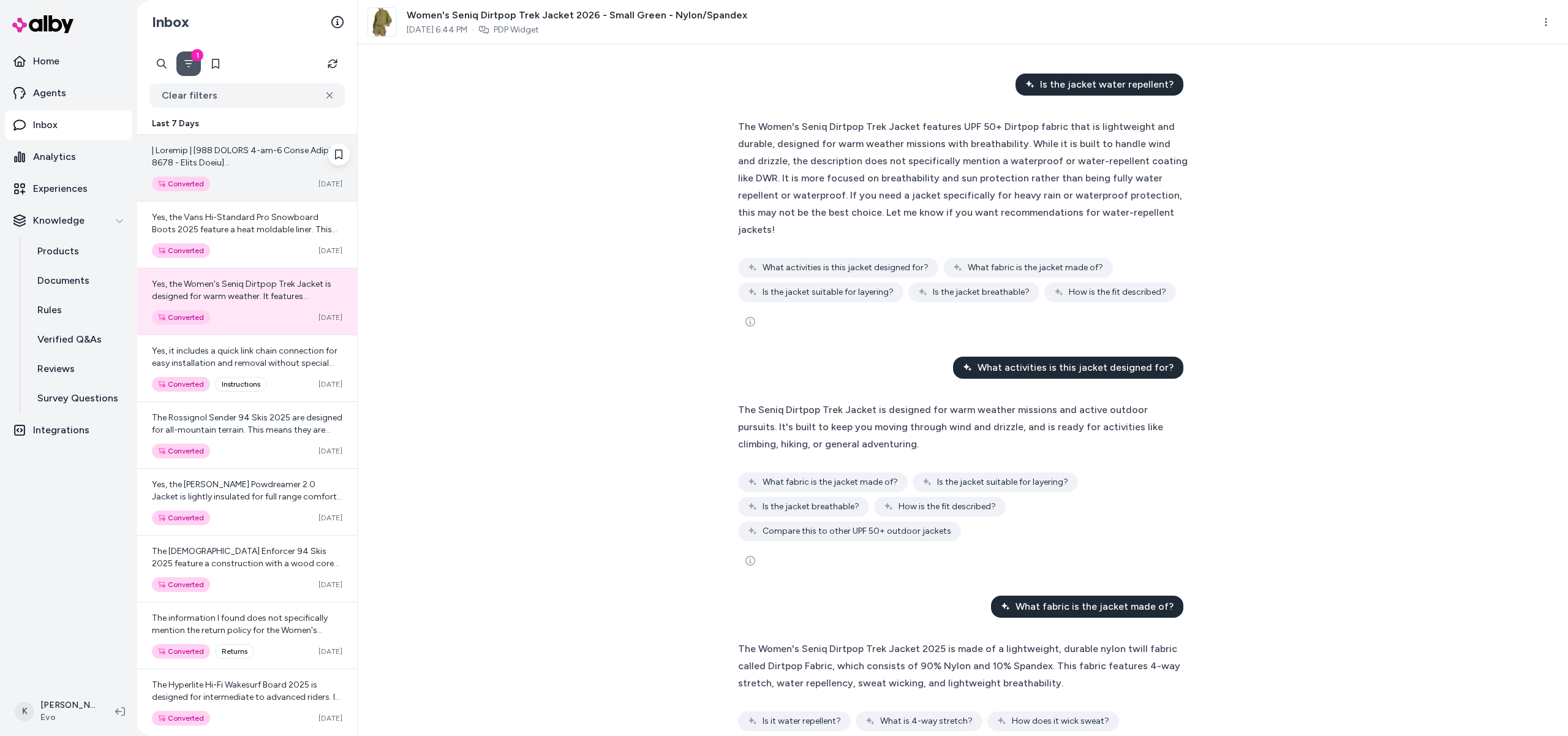
click at [253, 167] on div at bounding box center [247, 156] width 191 height 24
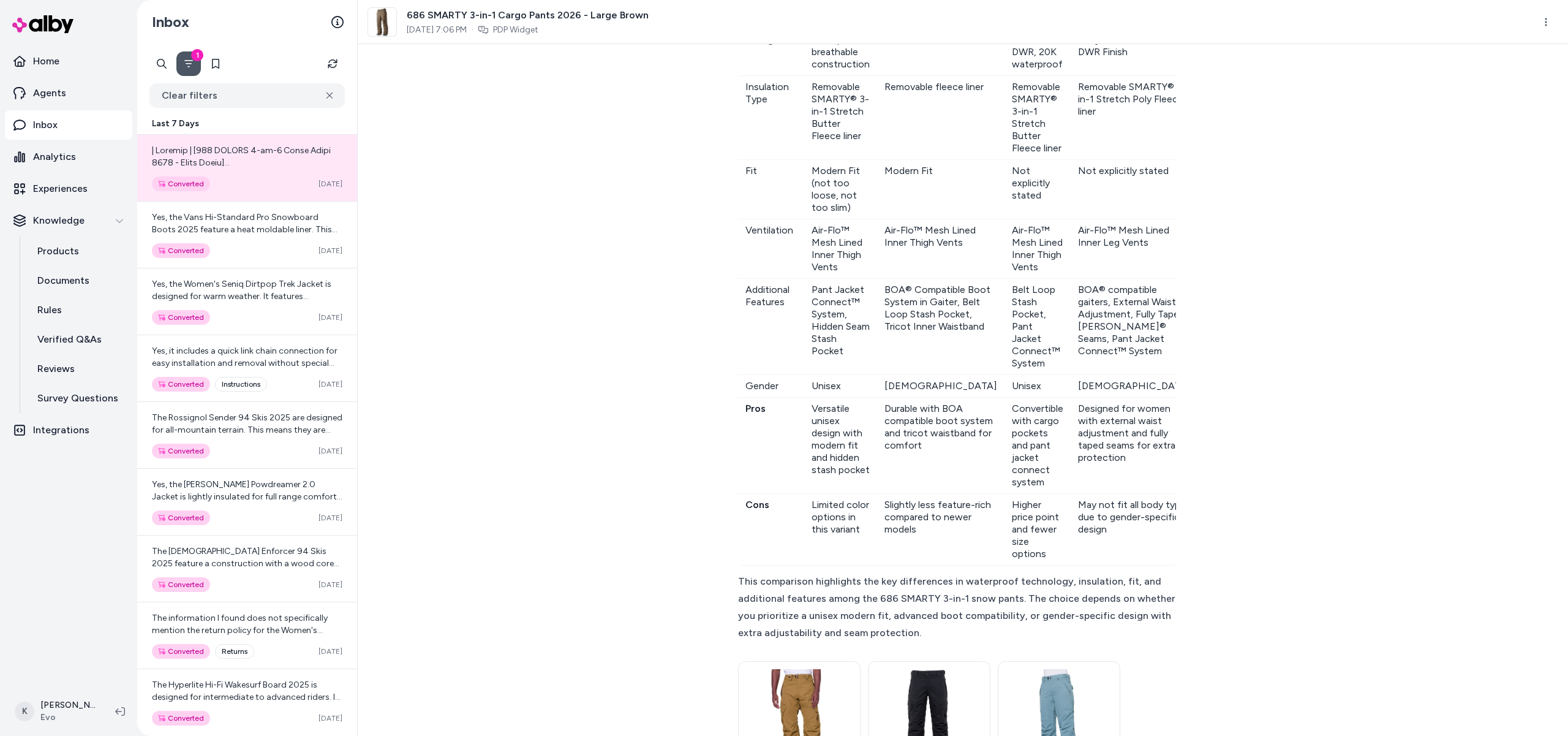
scroll to position [858, 0]
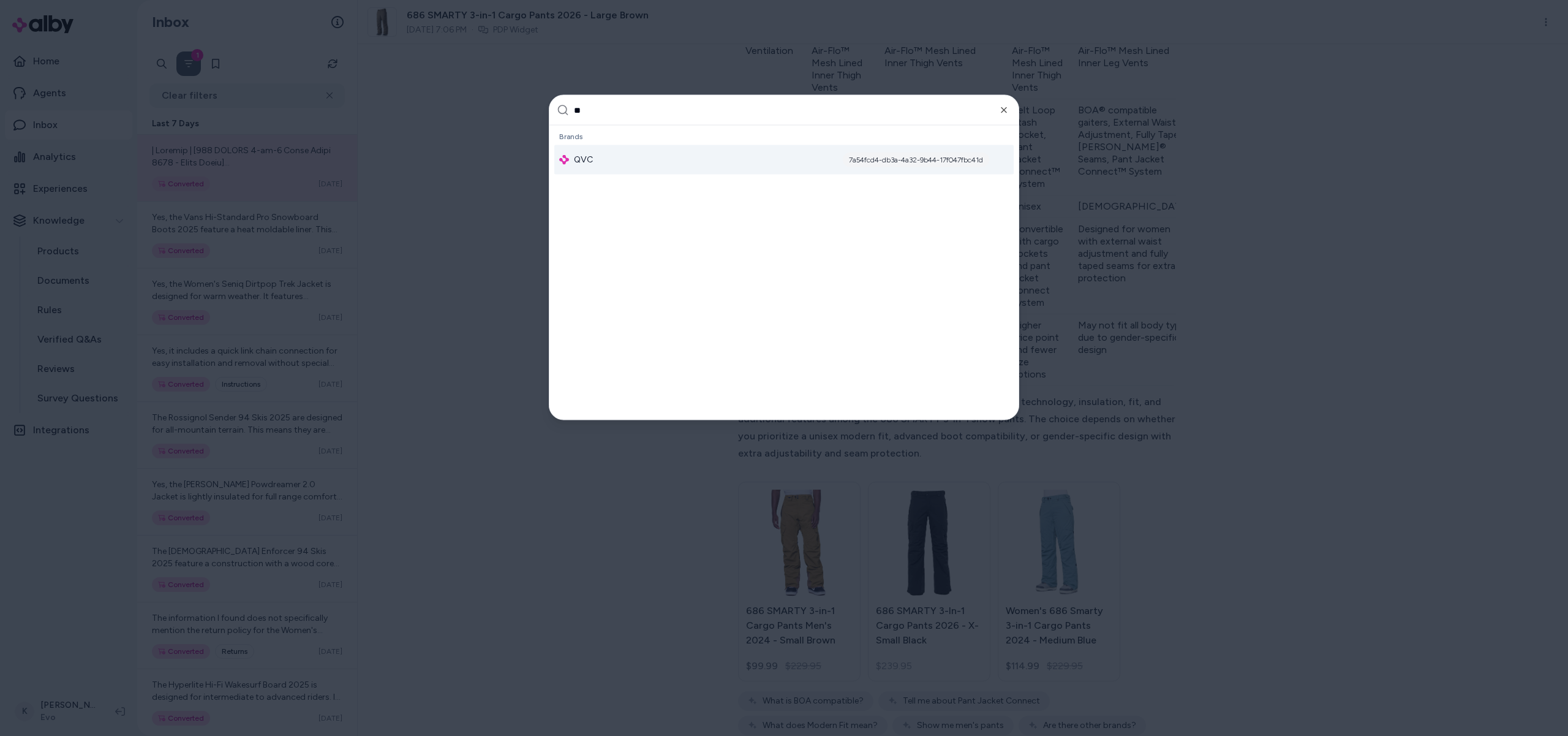
type input "***"
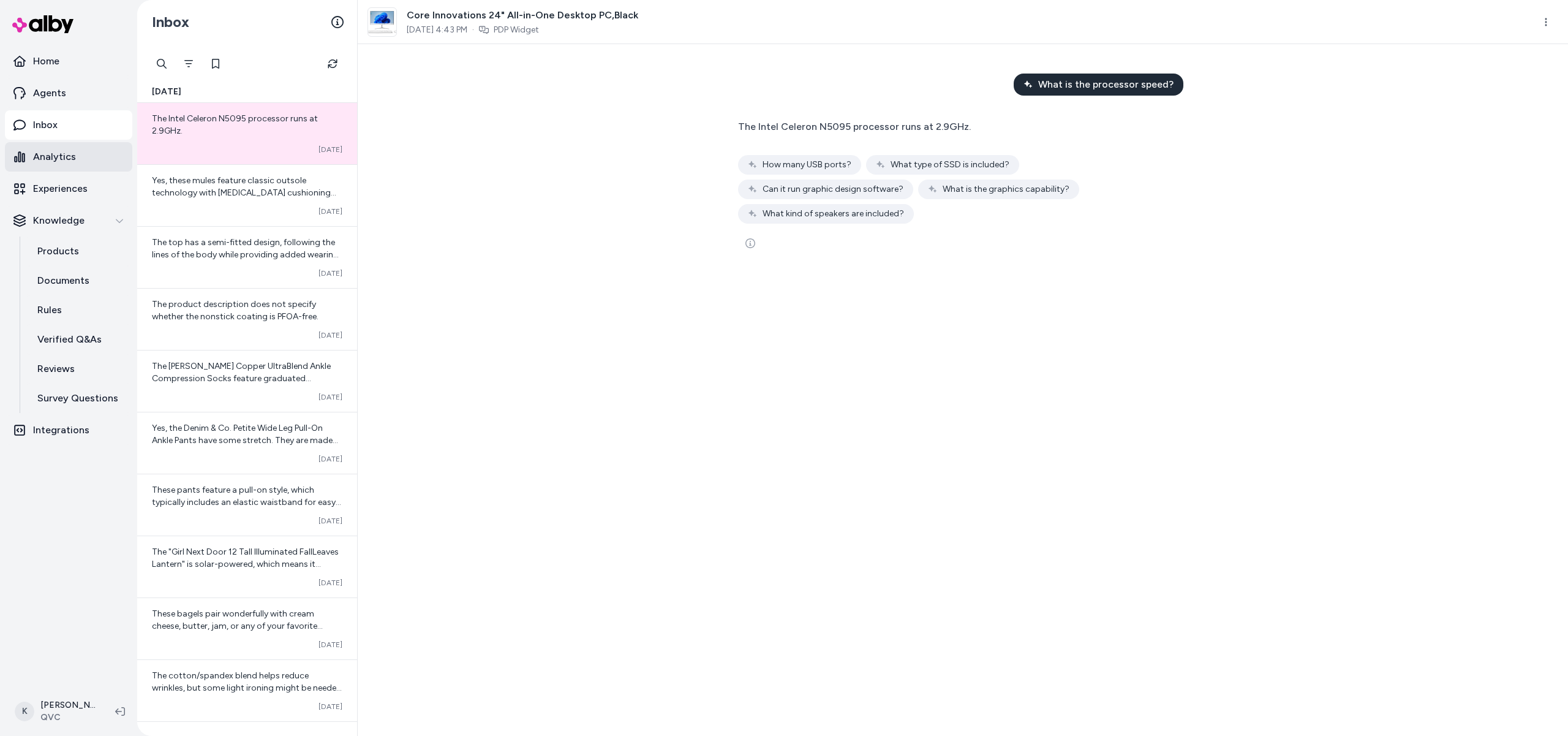
click at [84, 157] on link "Analytics" at bounding box center [68, 157] width 127 height 30
